Goal: Task Accomplishment & Management: Complete application form

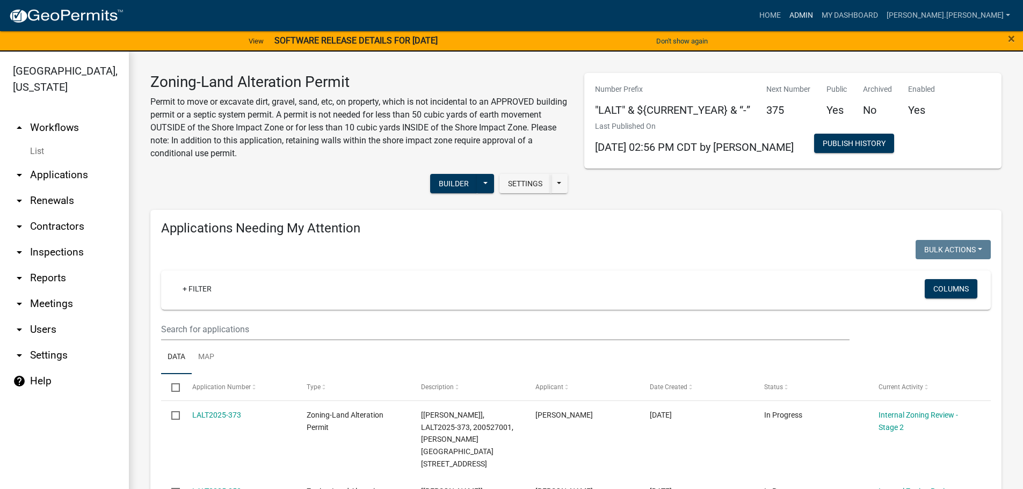
click at [818, 13] on link "Admin" at bounding box center [801, 15] width 32 height 20
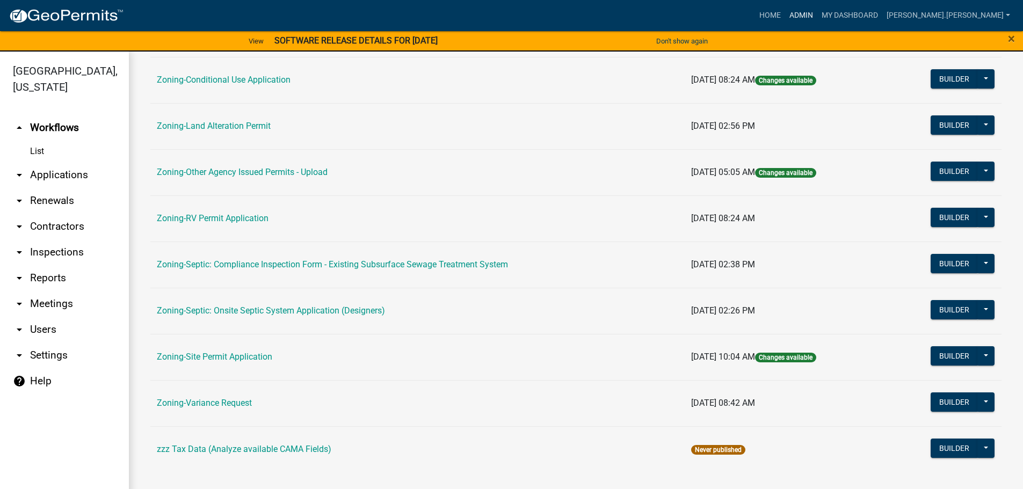
scroll to position [335, 0]
click at [214, 356] on link "Zoning-Site Permit Application" at bounding box center [214, 356] width 115 height 10
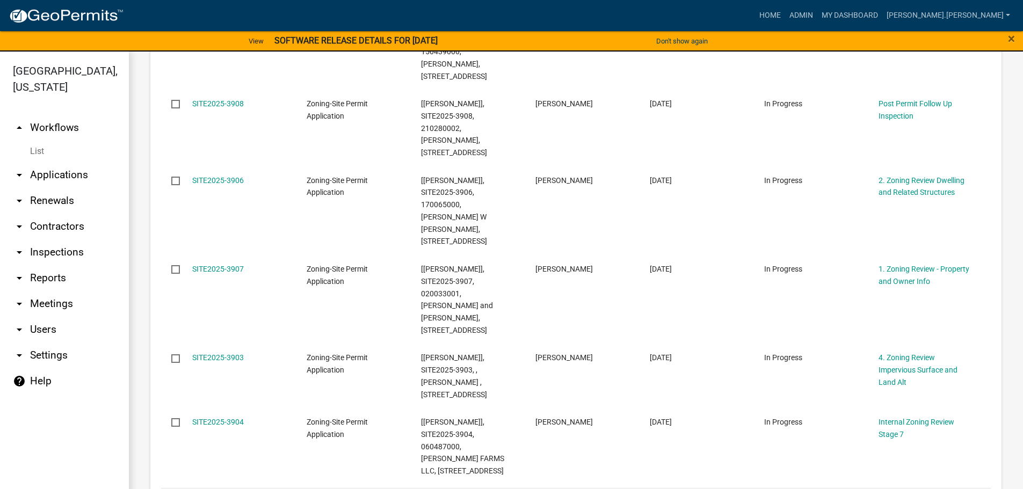
scroll to position [967, 0]
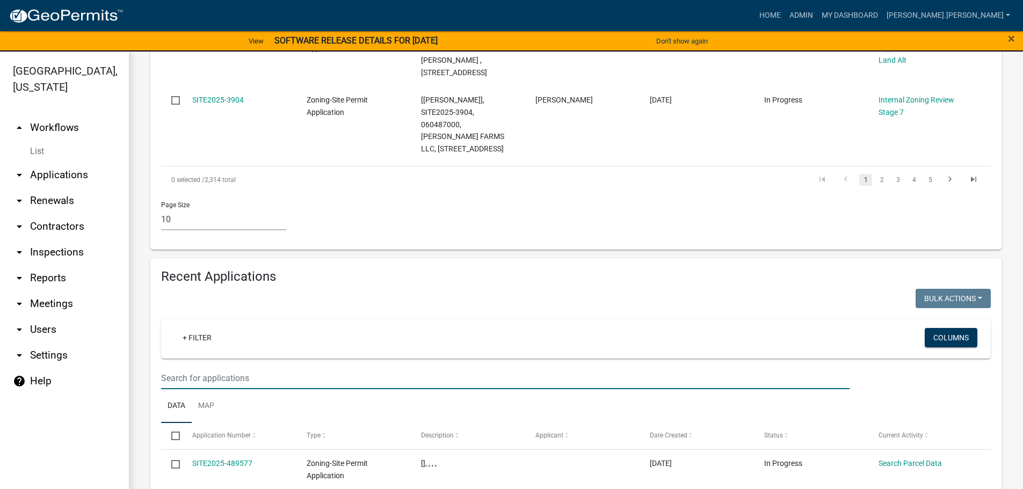
click at [264, 367] on input "text" at bounding box center [505, 378] width 689 height 22
type input "MARROQ"
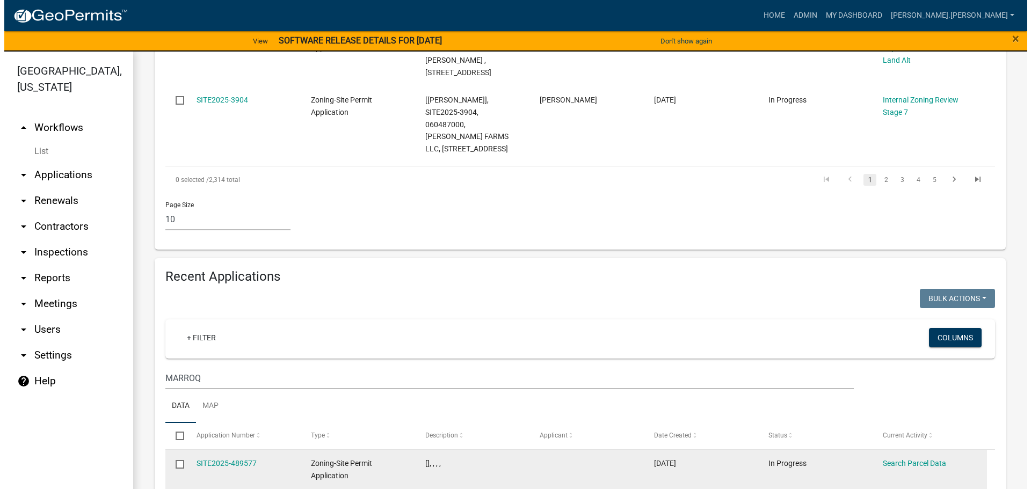
scroll to position [957, 0]
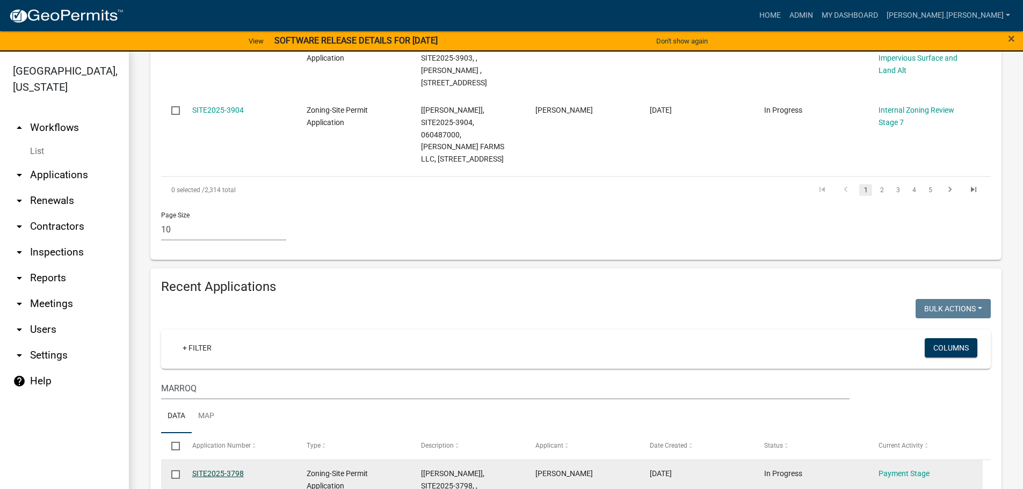
click at [226, 469] on link "SITE2025-3798" at bounding box center [218, 473] width 52 height 9
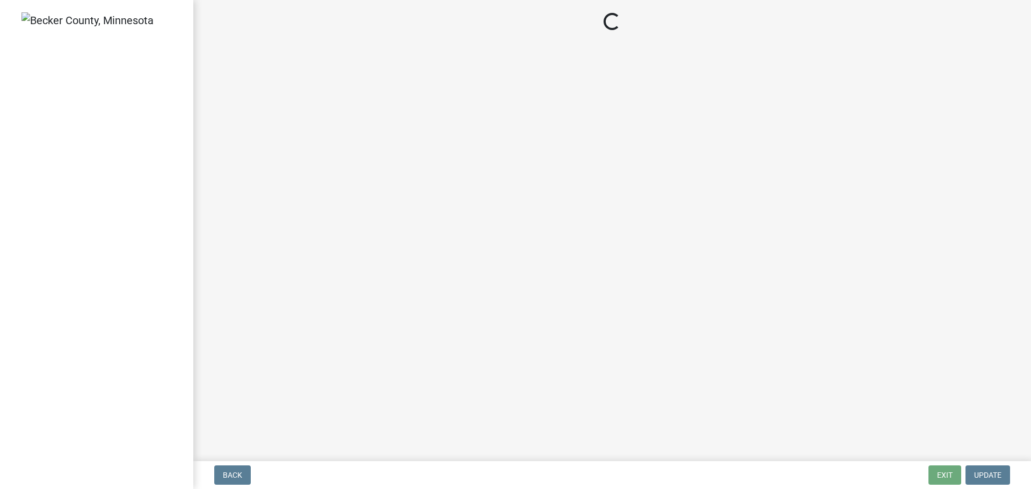
select select "3: 3"
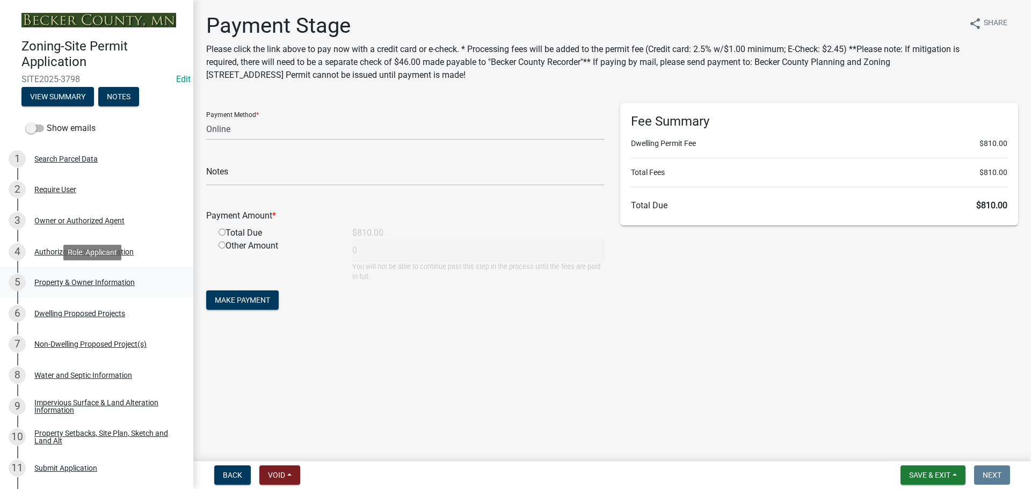
click at [101, 282] on div "Property & Owner Information" at bounding box center [84, 283] width 100 height 8
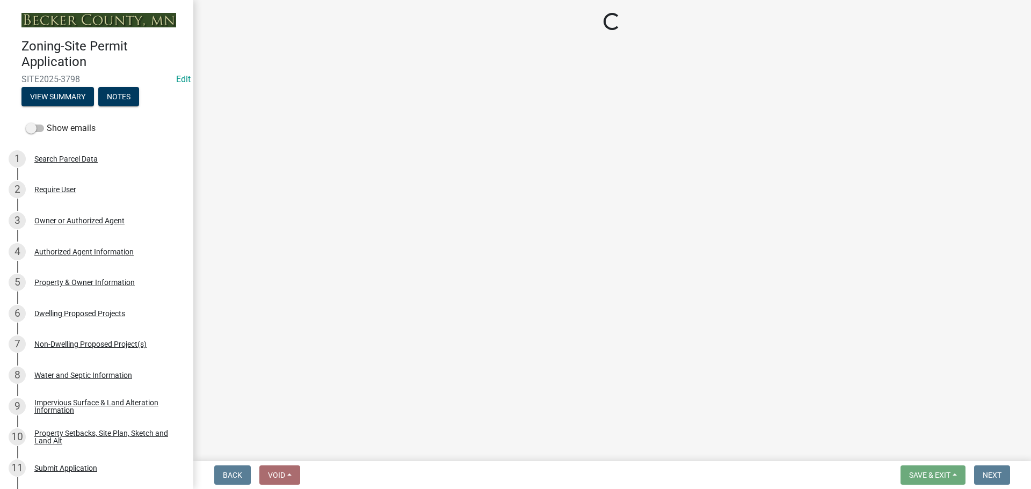
select select "a752e4d6-14bd-4f0f-bfe8-5b67ead45659"
select select "9319189b-bfdc-4147-b381-5e16084c0e7a"
select select "f87eba17-8ed9-4ad8-aefc-fe36a3f3544b"
select select "5a5634ed-f11e-4c7b-90e1-096e6cfd17b9"
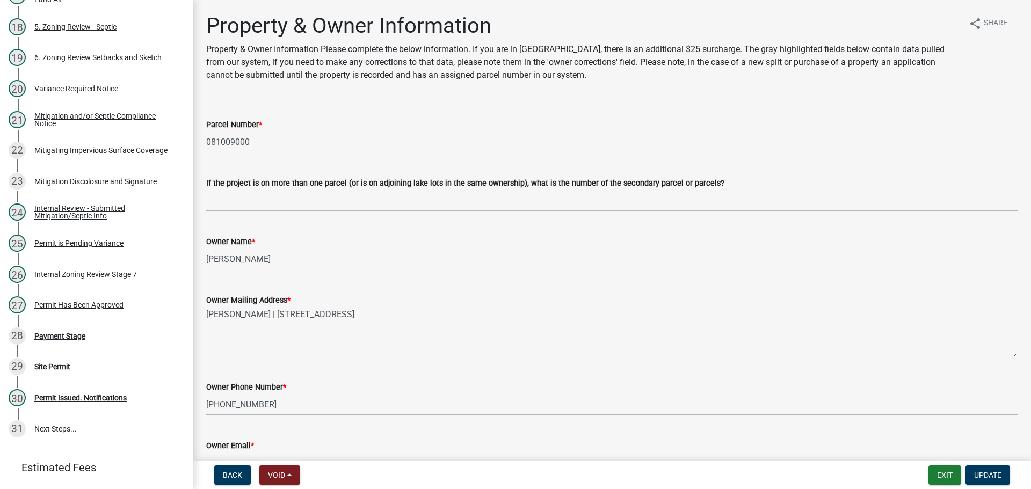
scroll to position [692, 0]
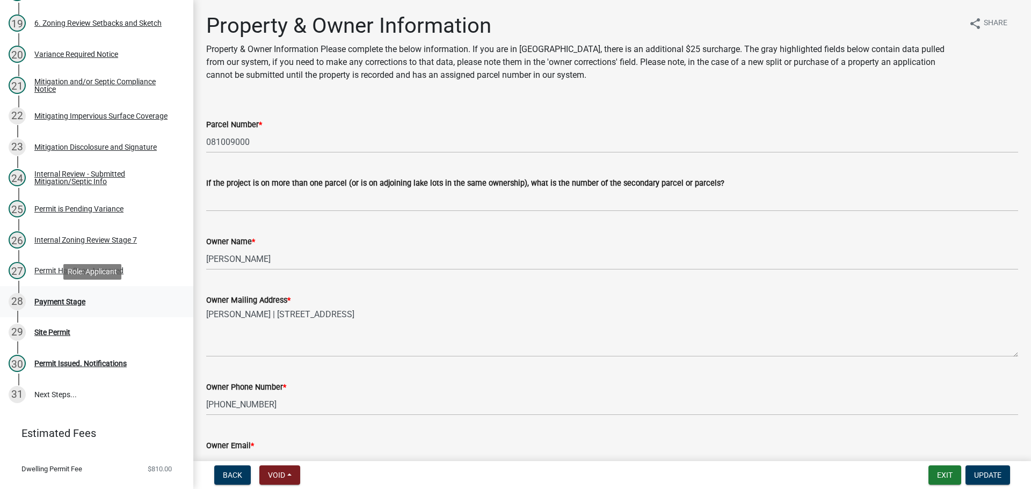
click at [54, 299] on div "Payment Stage" at bounding box center [59, 302] width 51 height 8
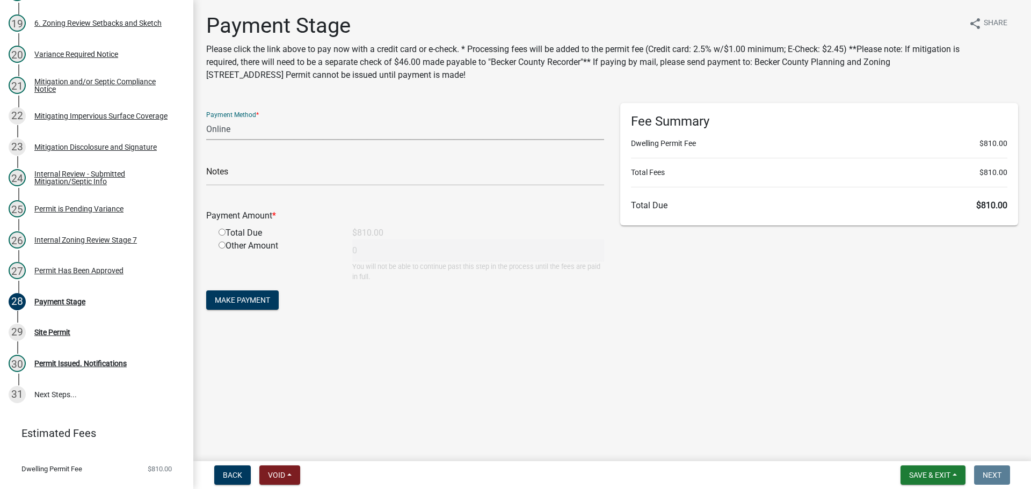
click at [271, 131] on select "Credit Card POS Check Cash Online" at bounding box center [405, 129] width 398 height 22
select select "1: 0"
click at [206, 118] on select "Credit Card POS Check Cash Online" at bounding box center [405, 129] width 398 height 22
click at [271, 181] on input "text" at bounding box center [405, 175] width 398 height 22
type input "3875"
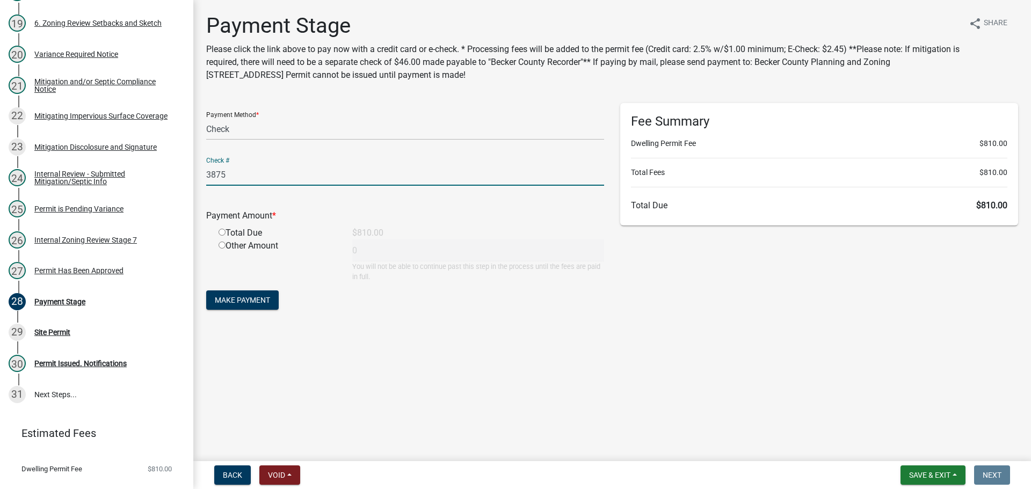
click at [222, 230] on input "radio" at bounding box center [222, 232] width 7 height 7
radio input "true"
type input "810"
click at [242, 304] on span "Make Payment" at bounding box center [242, 300] width 55 height 9
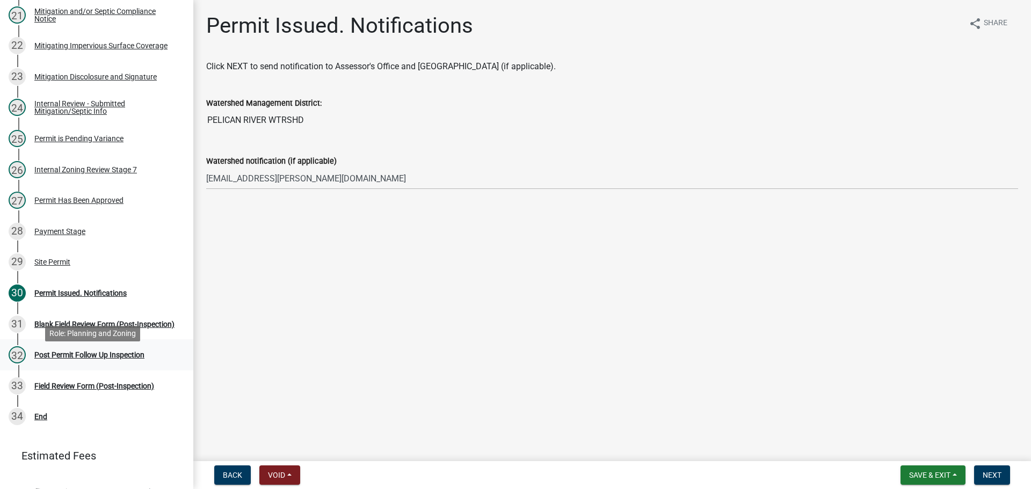
scroll to position [806, 0]
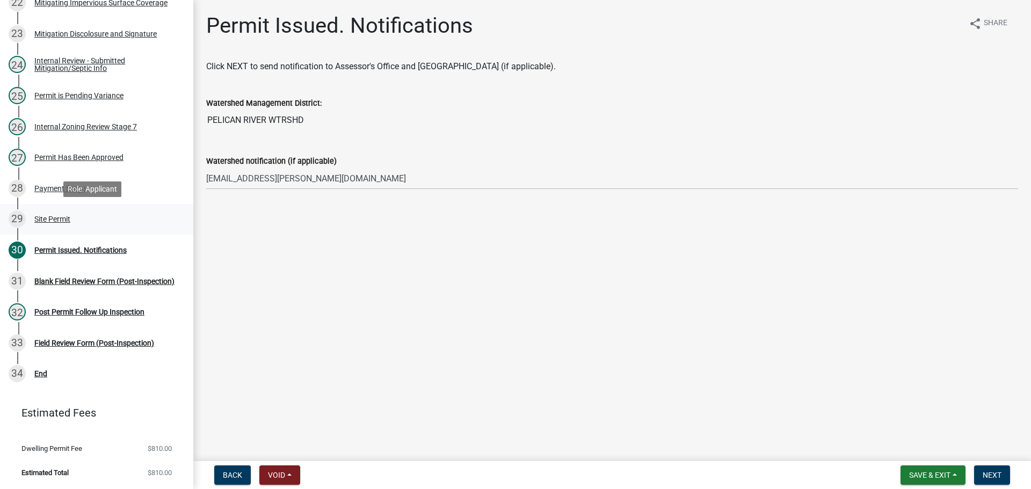
click at [55, 215] on div "Site Permit" at bounding box center [52, 219] width 36 height 8
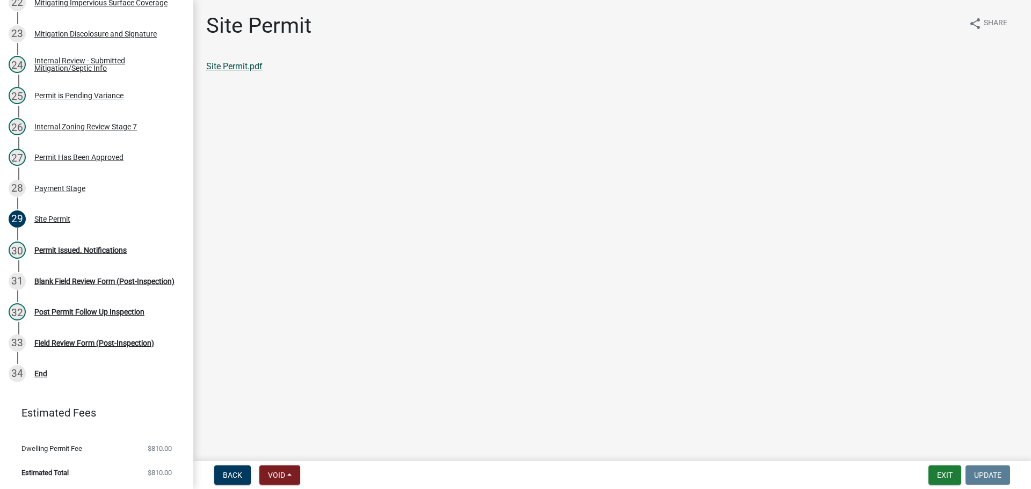
click at [234, 64] on link "Site Permit.pdf" at bounding box center [234, 66] width 56 height 10
